Goal: Transaction & Acquisition: Subscribe to service/newsletter

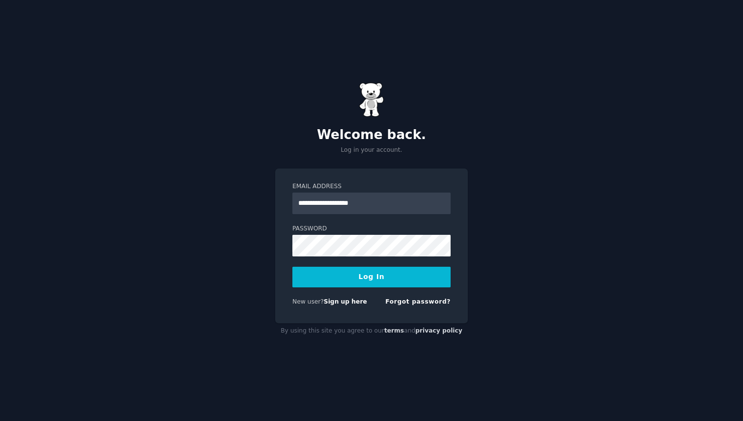
type input "**********"
click at [357, 278] on button "Log In" at bounding box center [371, 277] width 158 height 21
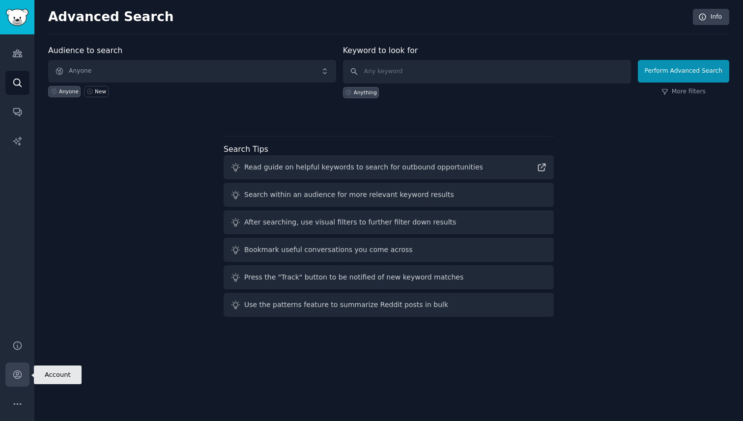
click at [16, 371] on icon "Sidebar" at bounding box center [17, 374] width 10 height 10
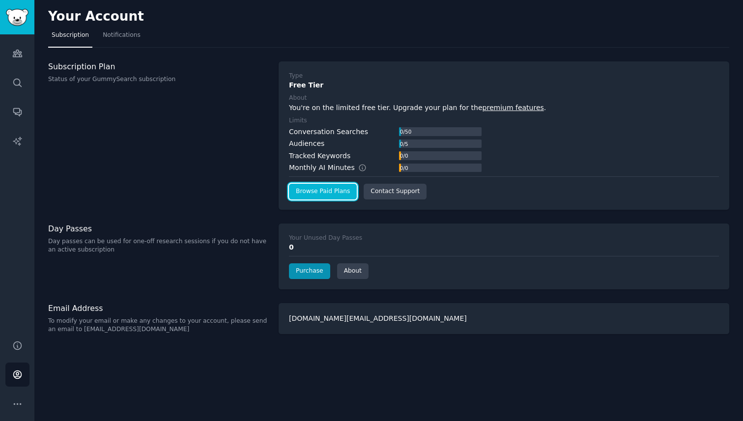
click at [333, 191] on link "Browse Paid Plans" at bounding box center [323, 192] width 68 height 16
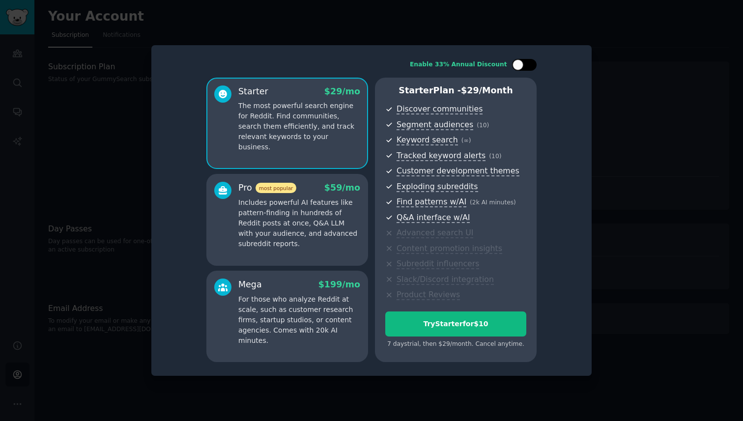
click at [523, 66] on div at bounding box center [524, 65] width 25 height 12
click at [528, 61] on div at bounding box center [530, 64] width 11 height 11
checkbox input "false"
click at [323, 237] on p "Includes powerful AI features like pattern-finding in hundreds of Reddit posts …" at bounding box center [299, 224] width 122 height 52
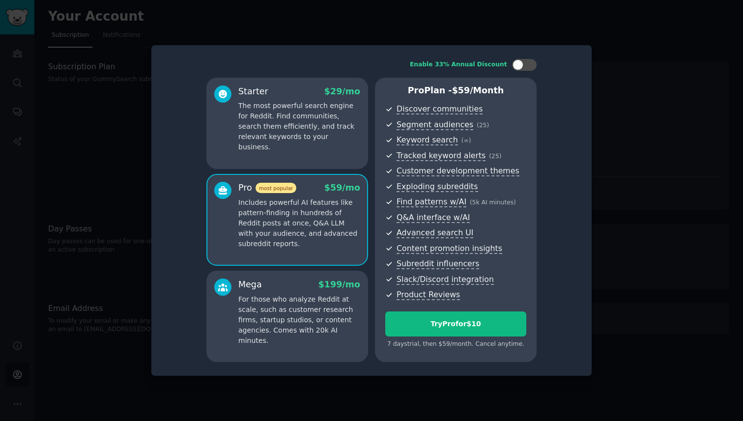
click at [294, 298] on p "For those who analyze Reddit at scale, such as customer research firms, startup…" at bounding box center [299, 320] width 122 height 52
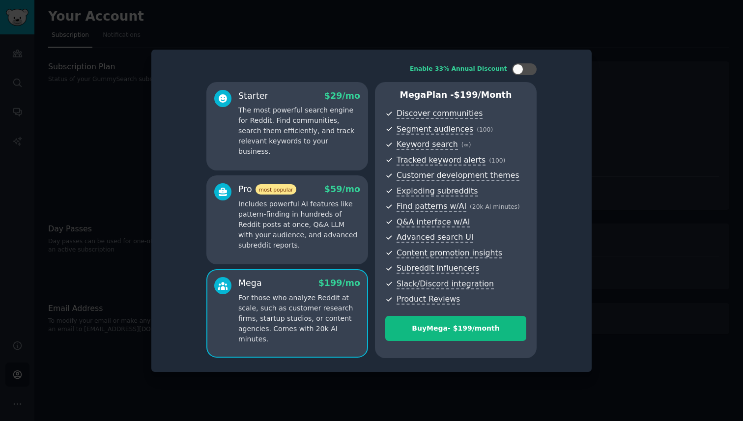
click at [306, 215] on p "Includes powerful AI features like pattern-finding in hundreds of Reddit posts …" at bounding box center [299, 225] width 122 height 52
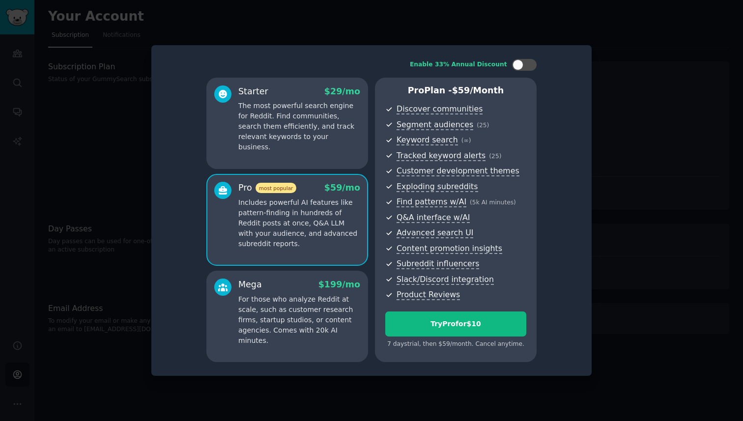
click at [306, 294] on p "For those who analyze Reddit at scale, such as customer research firms, startup…" at bounding box center [299, 320] width 122 height 52
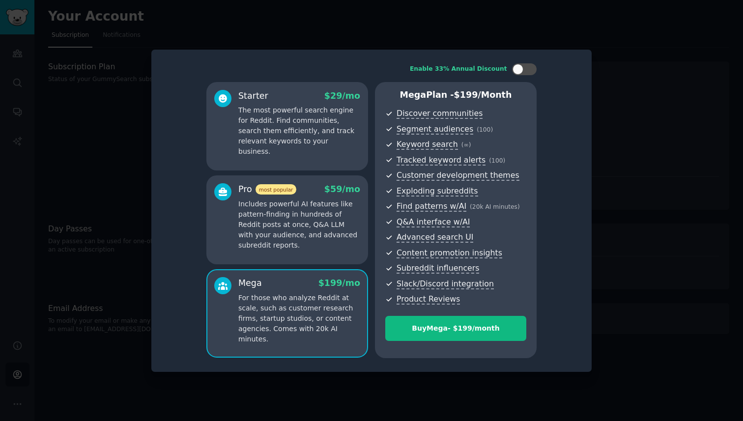
click at [311, 219] on p "Includes powerful AI features like pattern-finding in hundreds of Reddit posts …" at bounding box center [299, 225] width 122 height 52
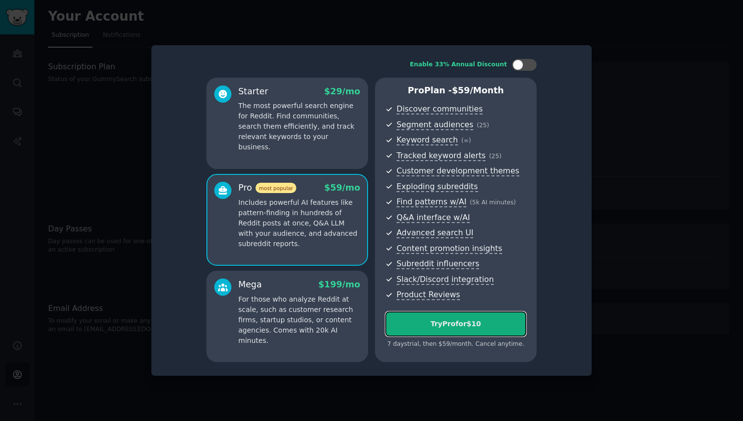
click at [452, 326] on div "Try Pro for $10" at bounding box center [456, 324] width 140 height 10
